Goal: Transaction & Acquisition: Purchase product/service

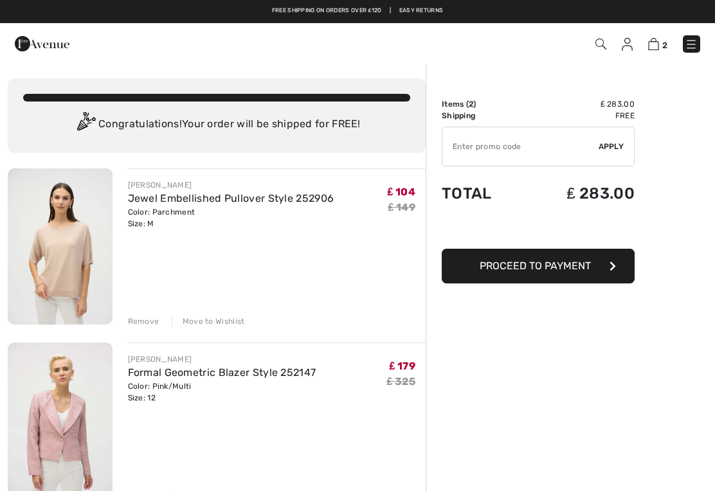
click at [58, 254] on img at bounding box center [60, 246] width 105 height 156
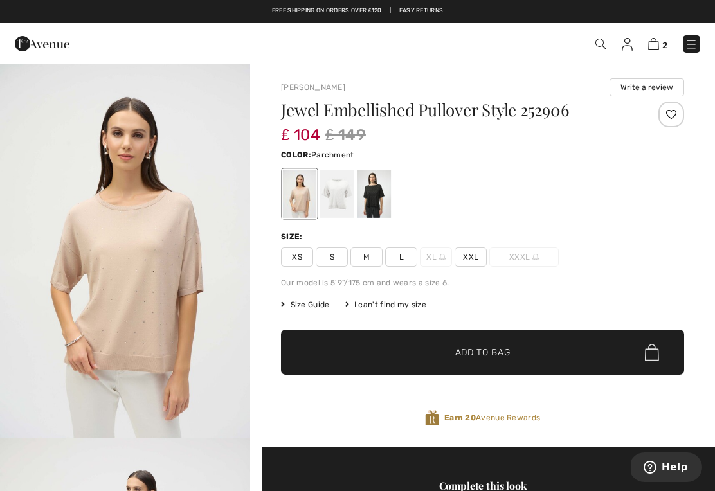
click at [132, 266] on img "1 / 4" at bounding box center [125, 250] width 250 height 375
click at [696, 46] on img at bounding box center [691, 44] width 13 height 13
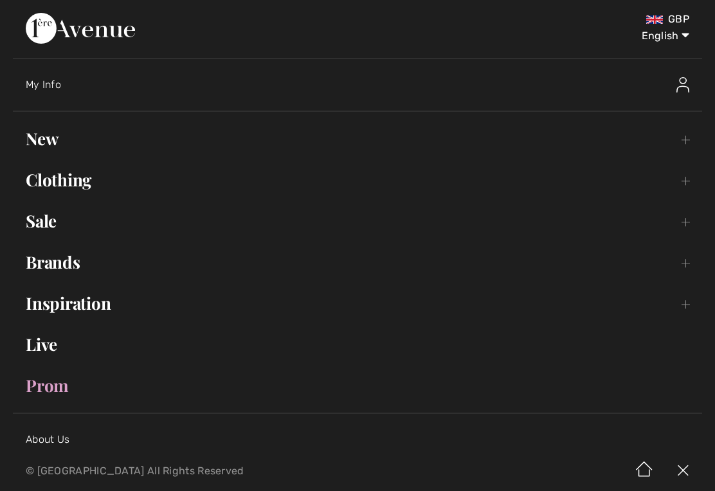
click at [42, 181] on link "Clothing Toggle submenu" at bounding box center [357, 180] width 689 height 28
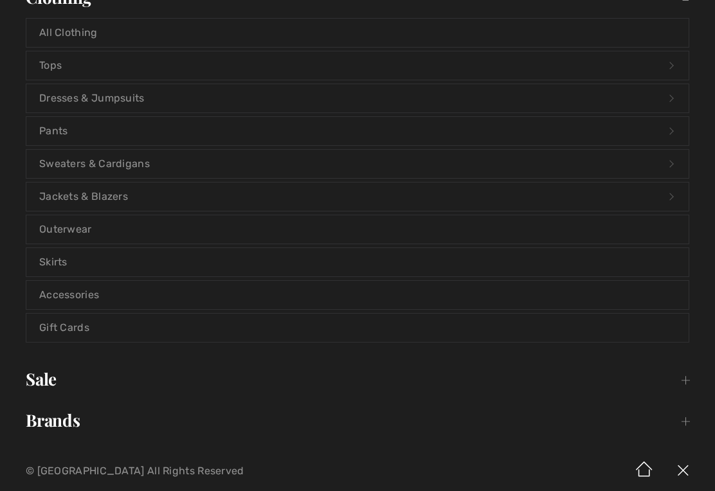
scroll to position [186, 0]
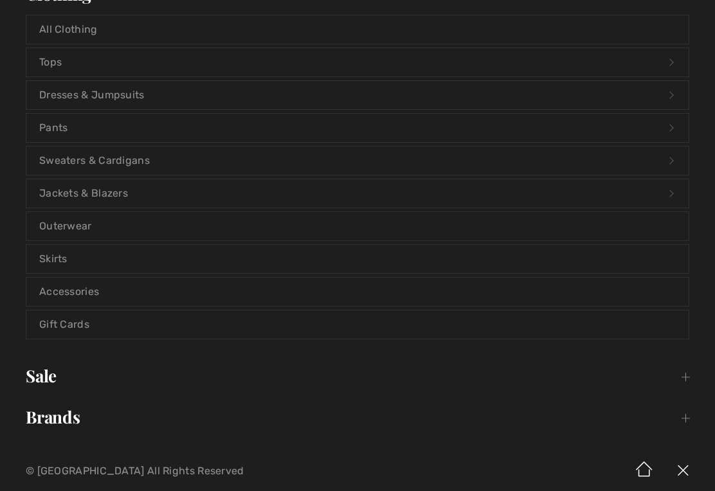
click at [58, 290] on link "Accessories" at bounding box center [357, 292] width 662 height 28
click at [66, 294] on link "Accessories" at bounding box center [357, 292] width 662 height 28
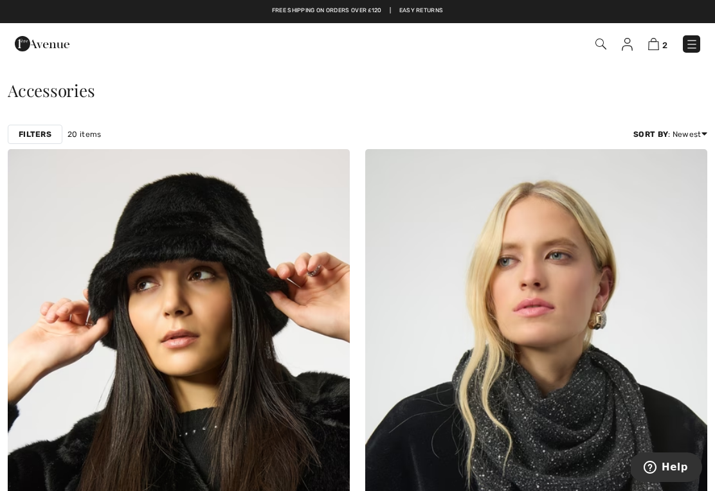
click at [658, 46] on img at bounding box center [653, 44] width 11 height 12
click at [655, 49] on img at bounding box center [653, 44] width 11 height 12
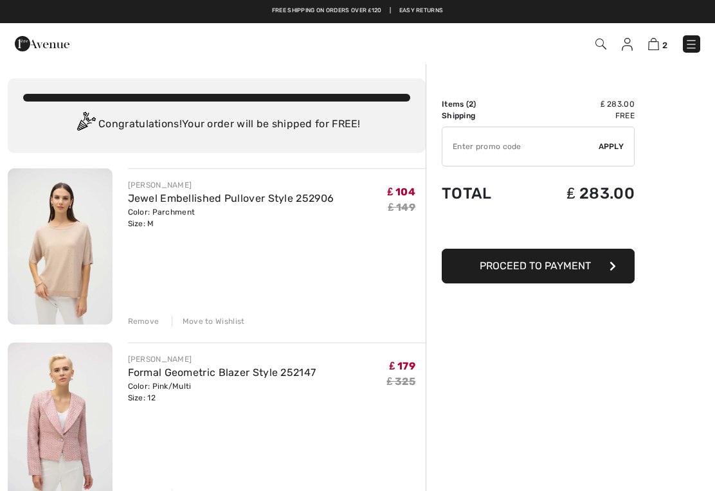
click at [564, 269] on span "Proceed to Payment" at bounding box center [535, 266] width 111 height 12
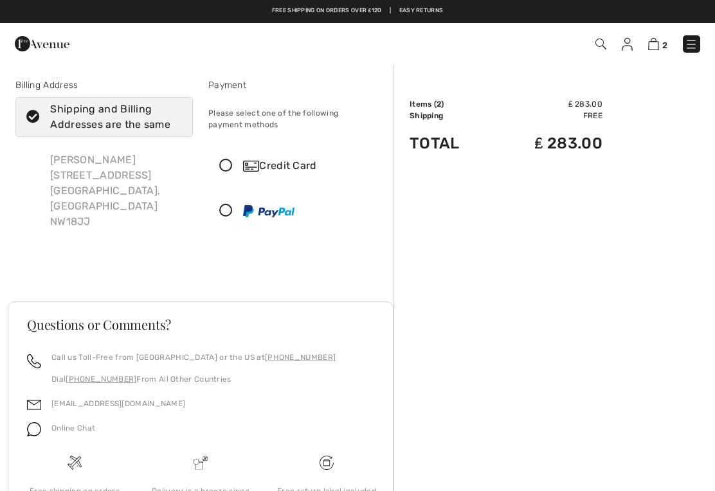
click at [231, 165] on icon at bounding box center [226, 165] width 34 height 13
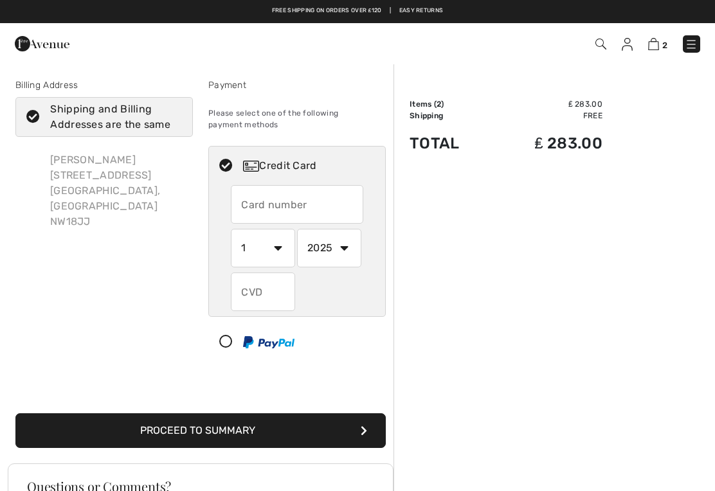
click at [250, 203] on input "text" at bounding box center [297, 204] width 132 height 39
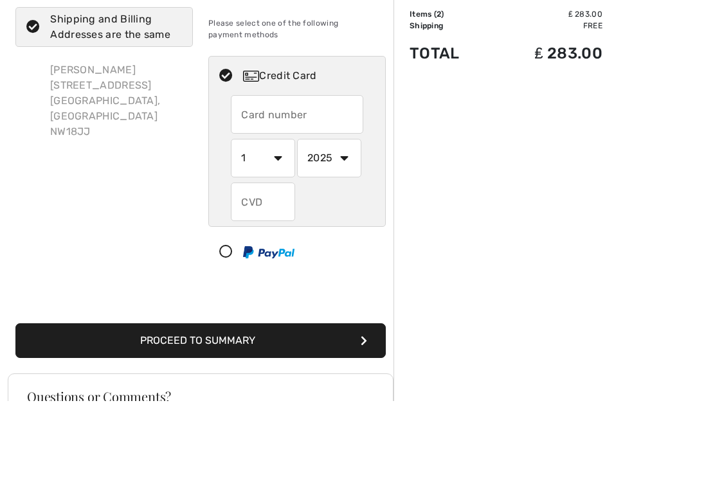
click at [247, 185] on input "text" at bounding box center [297, 204] width 132 height 39
click at [150, 161] on div "Billing Address Shipping and Billing Addresses are the same Ros Quinlivan 22A P…" at bounding box center [104, 222] width 193 height 289
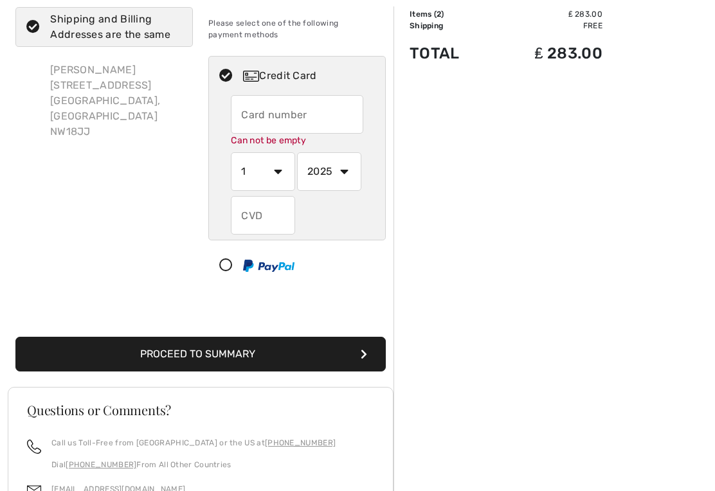
click at [249, 110] on input "text" at bounding box center [297, 114] width 132 height 39
type input "4929155840744009"
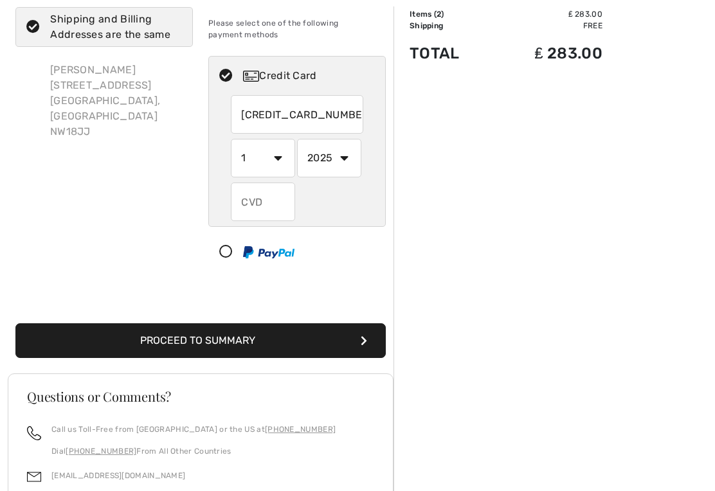
select select "5"
select select "2029"
click at [248, 203] on input "text" at bounding box center [263, 202] width 64 height 39
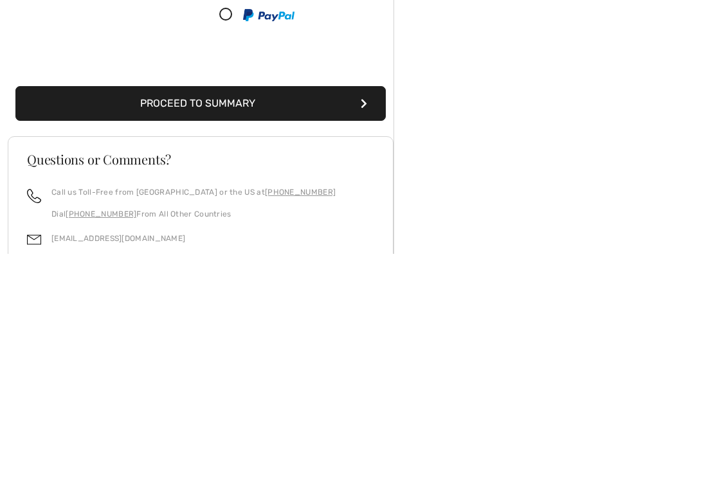
type input "368"
click at [247, 323] on button "Proceed to Summary" at bounding box center [200, 340] width 370 height 35
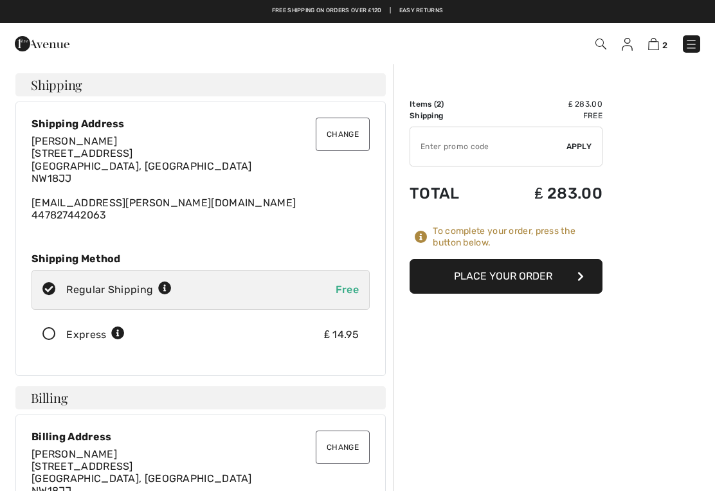
click at [509, 276] on button "Place Your Order" at bounding box center [505, 276] width 193 height 35
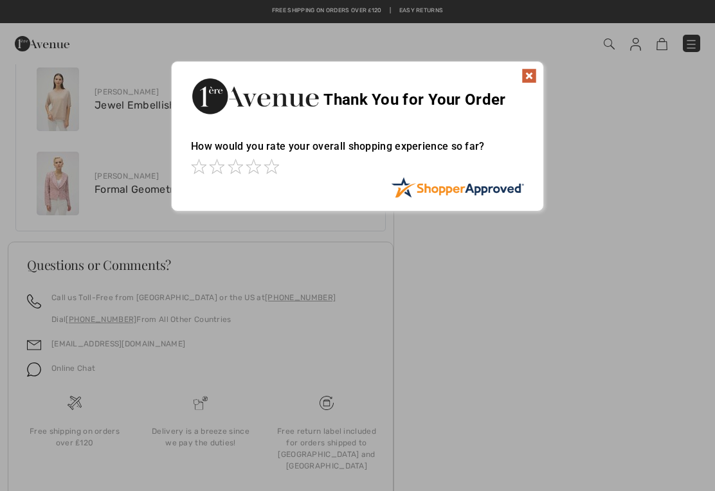
scroll to position [690, 0]
click at [529, 75] on img at bounding box center [528, 76] width 15 height 15
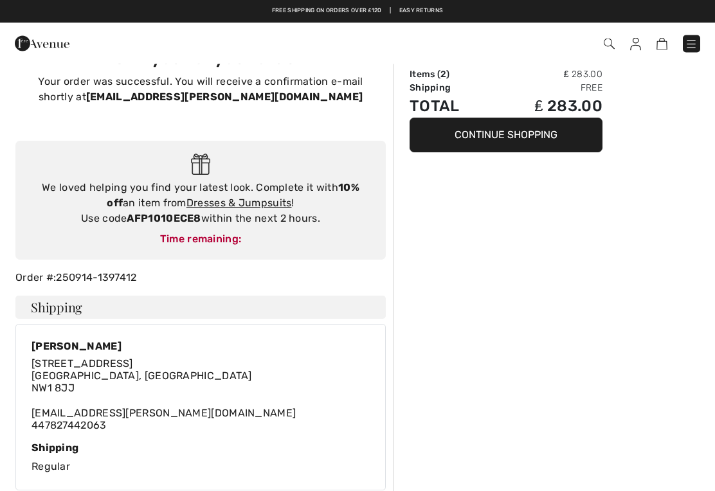
scroll to position [0, 0]
